Goal: Navigation & Orientation: Find specific page/section

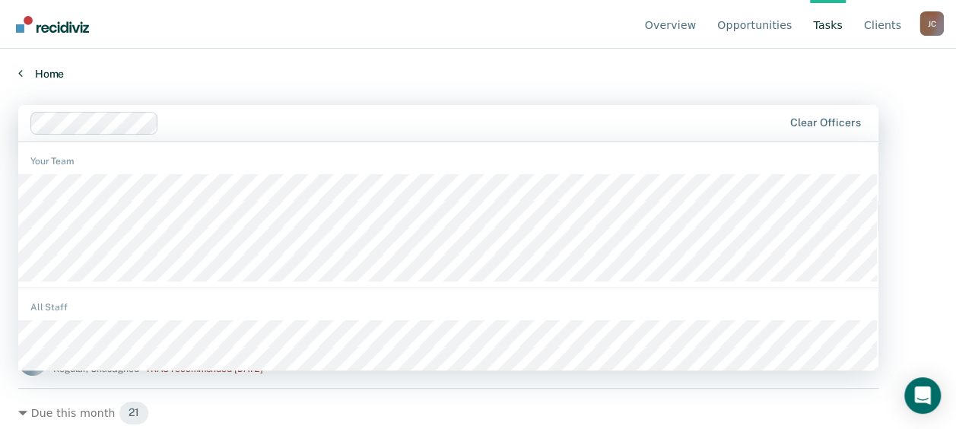
click at [236, 76] on link "Home" at bounding box center [478, 74] width 920 height 14
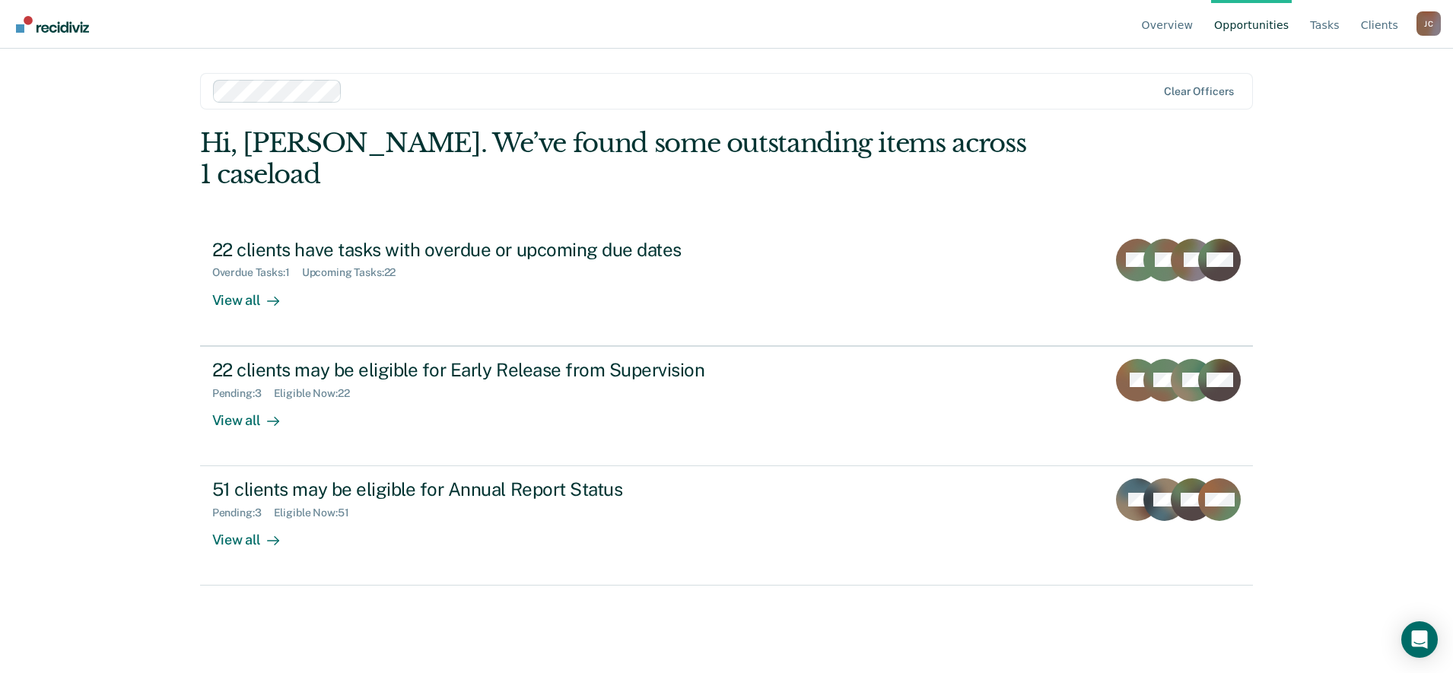
drag, startPoint x: 12, startPoint y: 11, endPoint x: 57, endPoint y: 338, distance: 330.2
click at [57, 338] on div "Overview Opportunities Tasks Client s John Connors J C Profile How it works Log…" at bounding box center [726, 336] width 1453 height 673
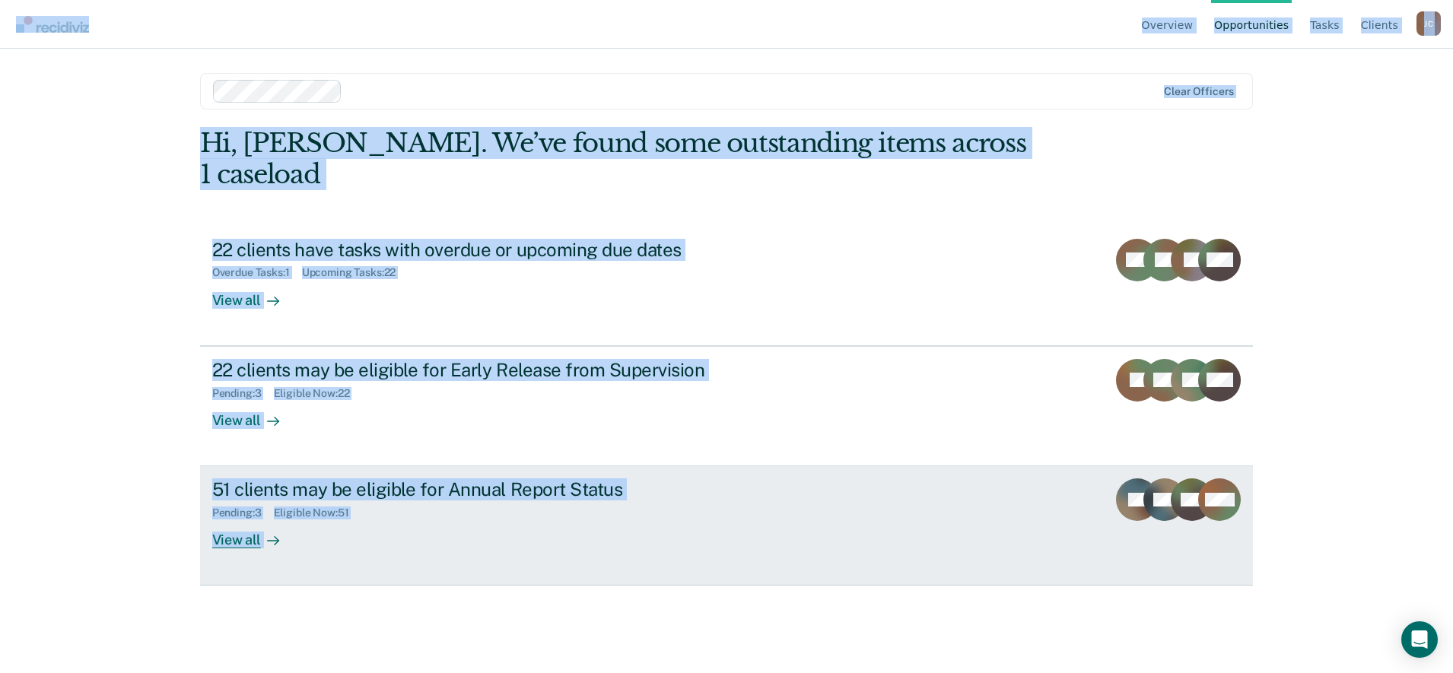
drag, startPoint x: 48, startPoint y: 23, endPoint x: 1218, endPoint y: 544, distance: 1280.8
click at [967, 428] on div "Overview Opportunities Tasks Client s John Connors J C Profile How it works Log…" at bounding box center [726, 336] width 1453 height 673
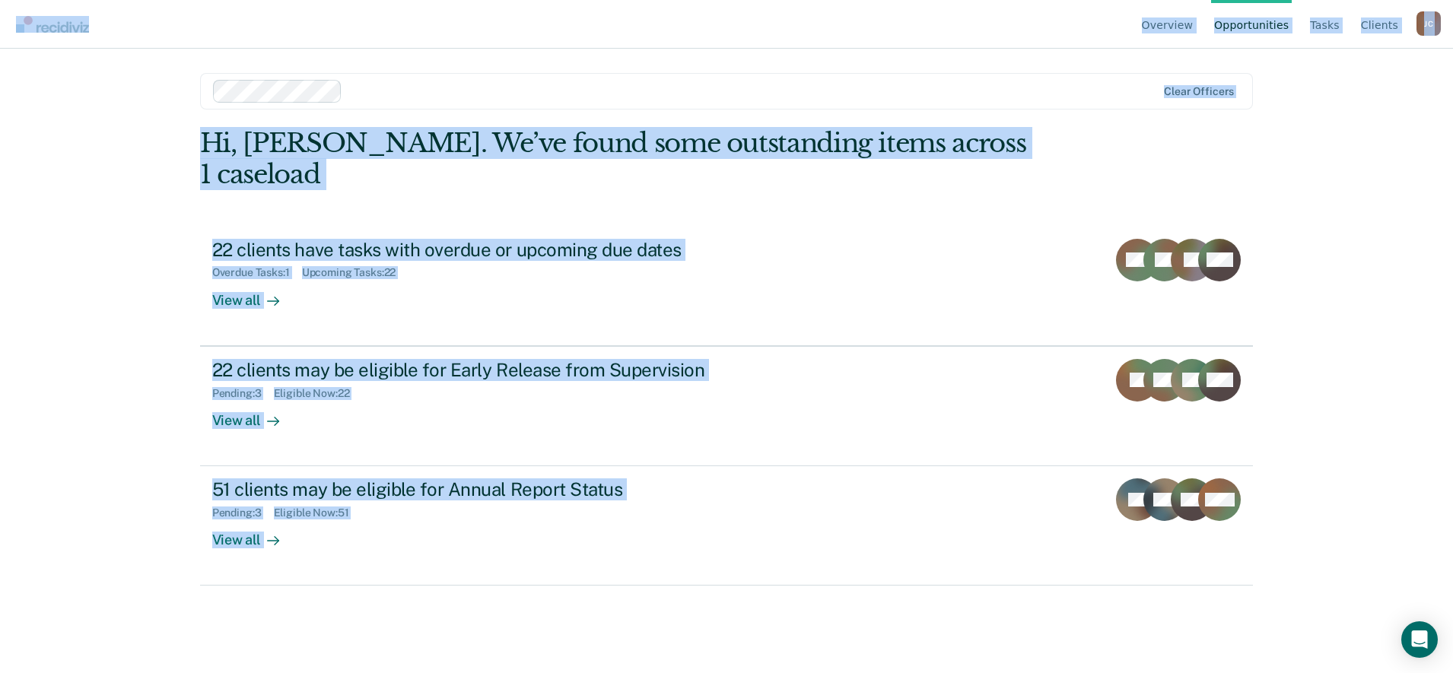
copy div "Overview Opportunities Tasks Client s John Connors J C Profile How it works Log…"
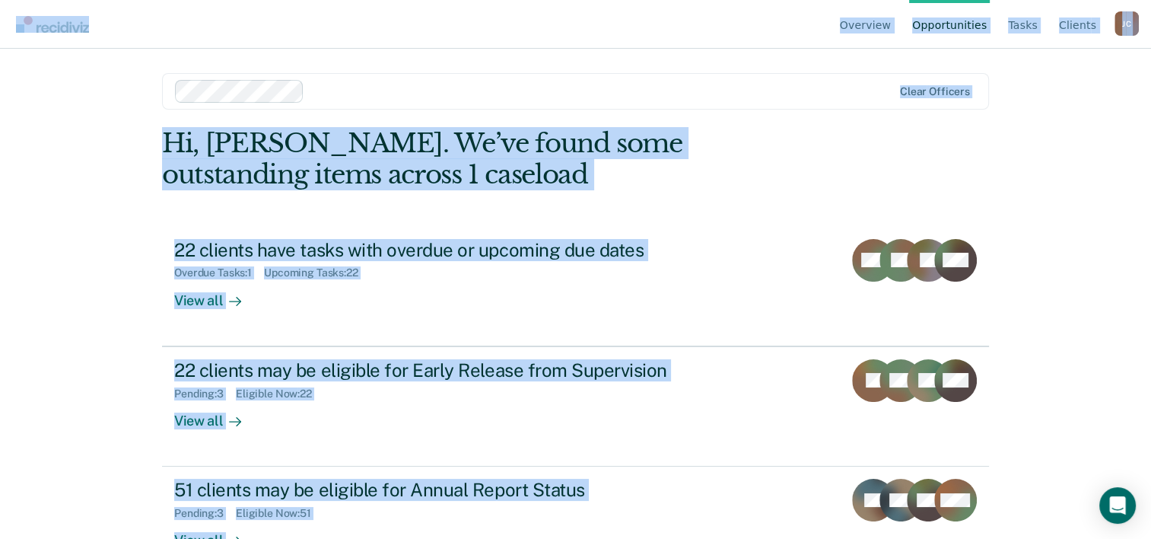
click at [886, 111] on main "Clear officers Hi, John. We’ve found some outstanding items across 1 caseload 2…" at bounding box center [575, 275] width 863 height 453
